Goal: Book appointment/travel/reservation

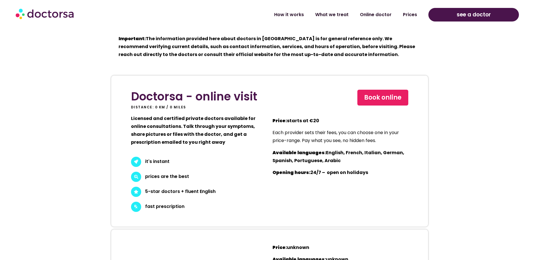
scroll to position [1612, 0]
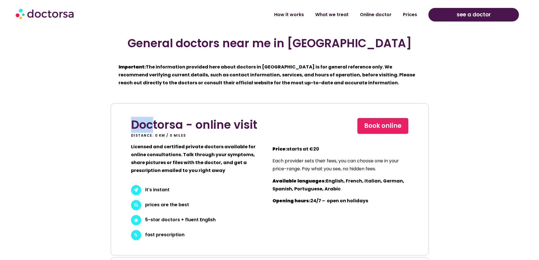
drag, startPoint x: 133, startPoint y: 77, endPoint x: 161, endPoint y: 78, distance: 28.6
click at [158, 118] on h2 "Doctorsa - online visit" at bounding box center [196, 125] width 130 height 14
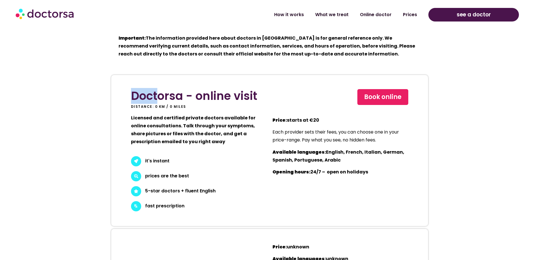
scroll to position [1725, 0]
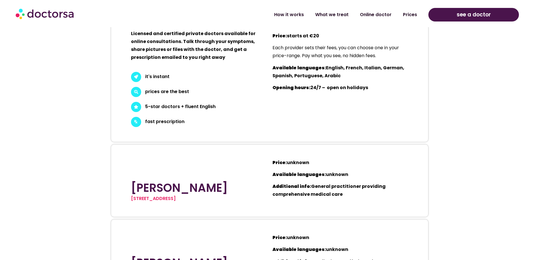
drag, startPoint x: 131, startPoint y: 129, endPoint x: 238, endPoint y: 72, distance: 121.3
click at [267, 156] on div "Dr. Dominique Faysse 25 Rue Garibaldi, 69006 Lyon, France" at bounding box center [198, 180] width 141 height 49
copy h2 "Dr. Dominique Faysse"
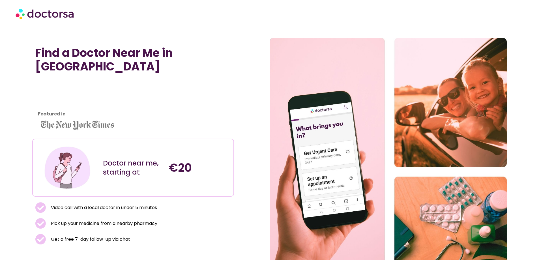
scroll to position [141, 0]
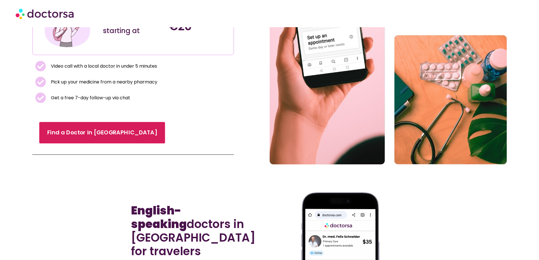
click at [42, 122] on link "Find a Doctor in Lyon" at bounding box center [102, 132] width 126 height 21
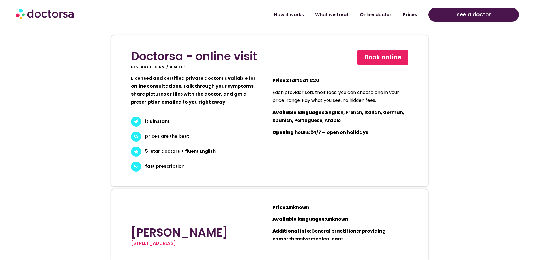
scroll to position [1668, 0]
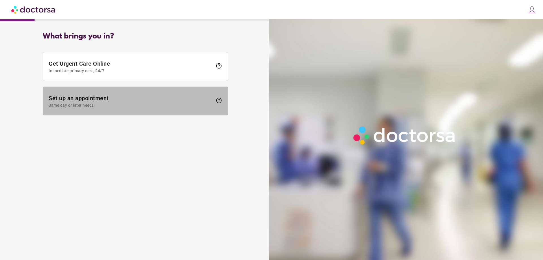
click at [132, 102] on span "Set up an appointment Same day or later needs" at bounding box center [131, 101] width 164 height 13
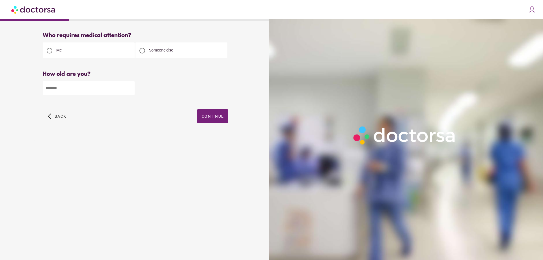
click at [64, 117] on span "Back" at bounding box center [61, 116] width 12 height 5
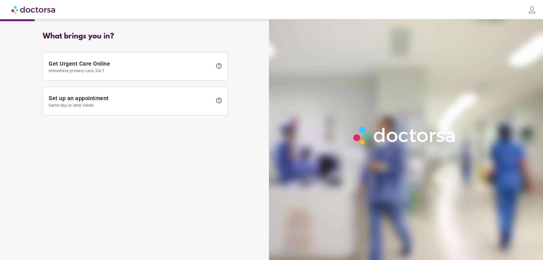
click at [63, 117] on div "Get Urgent Care Online Immediate primary care, 24/7 help Set up an appointment …" at bounding box center [136, 83] width 186 height 69
click at [63, 116] on div "Get Urgent Care Online Immediate primary care, 24/7 help Set up an appointment …" at bounding box center [136, 83] width 186 height 69
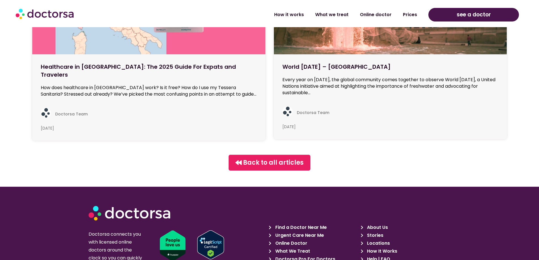
scroll to position [6279, 0]
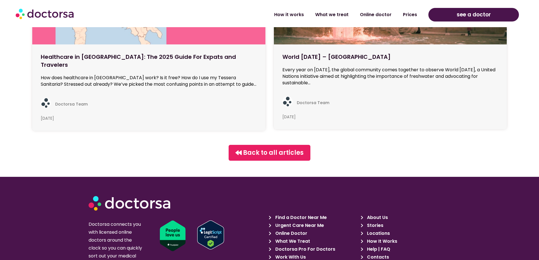
click at [293, 237] on span "What We Treat" at bounding box center [292, 241] width 36 height 8
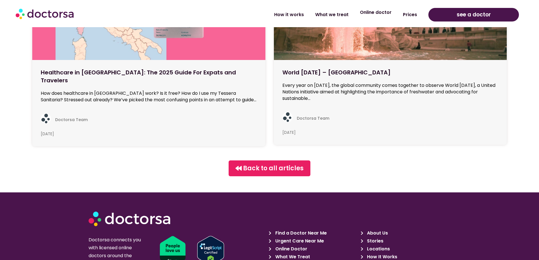
scroll to position [6250, 0]
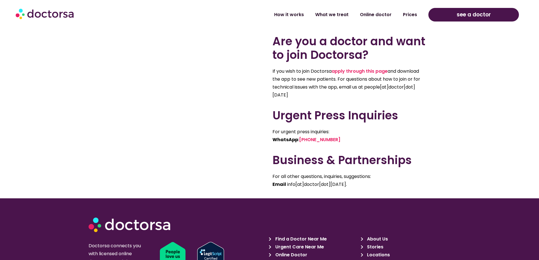
scroll to position [424, 0]
